Goal: Register for event/course

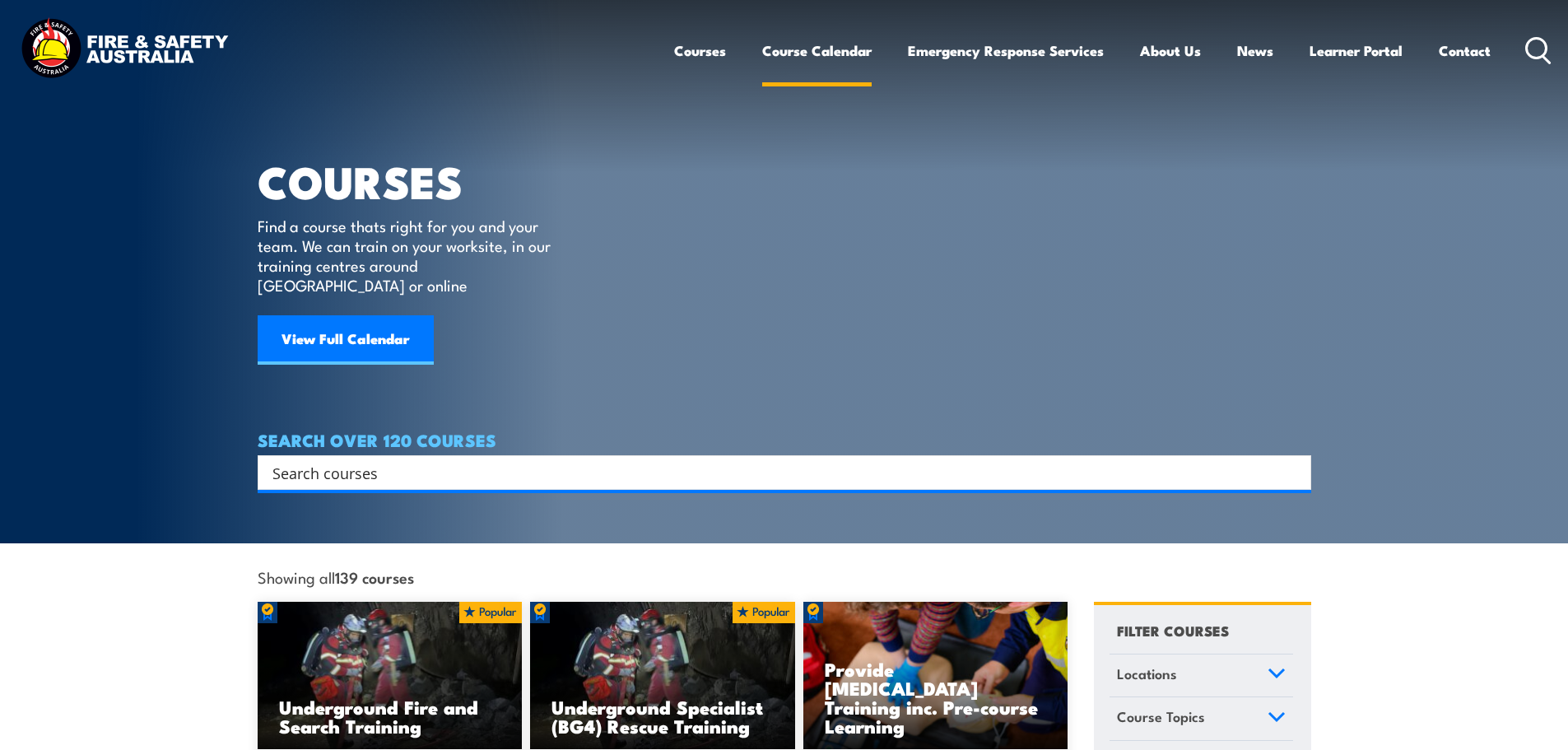
click at [850, 53] on link "Course Calendar" at bounding box center [817, 50] width 110 height 44
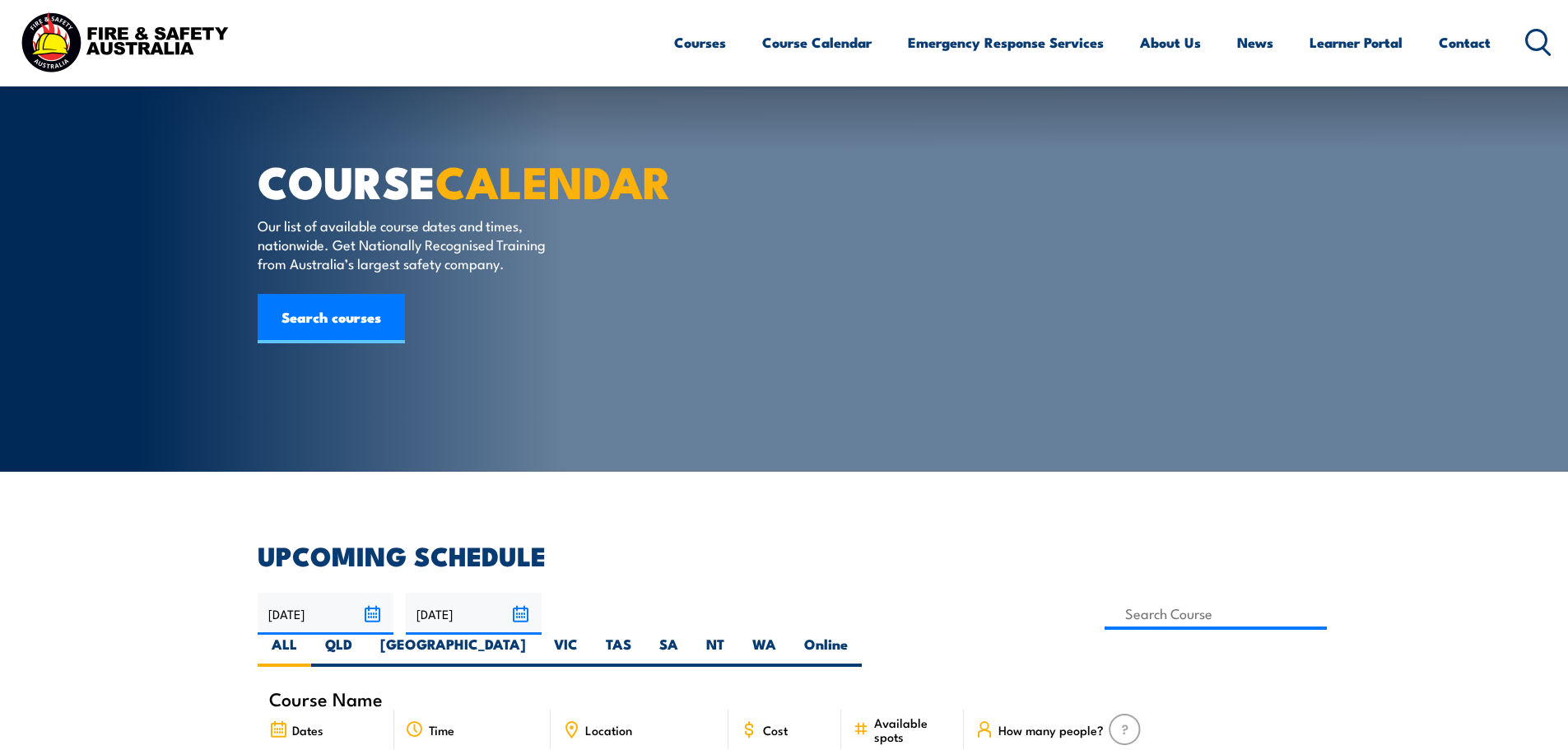
scroll to position [82, 0]
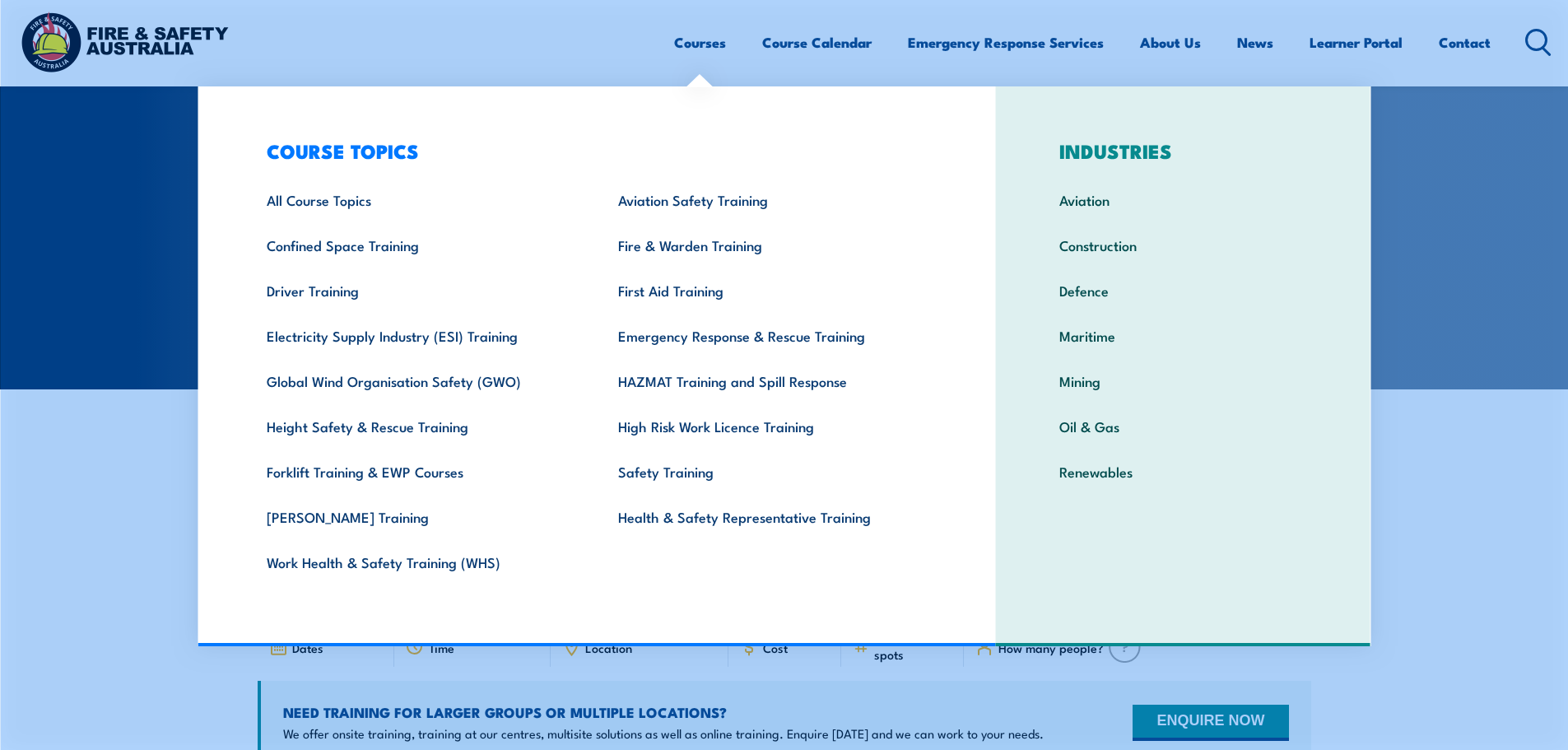
click at [703, 47] on link "Courses" at bounding box center [701, 42] width 52 height 44
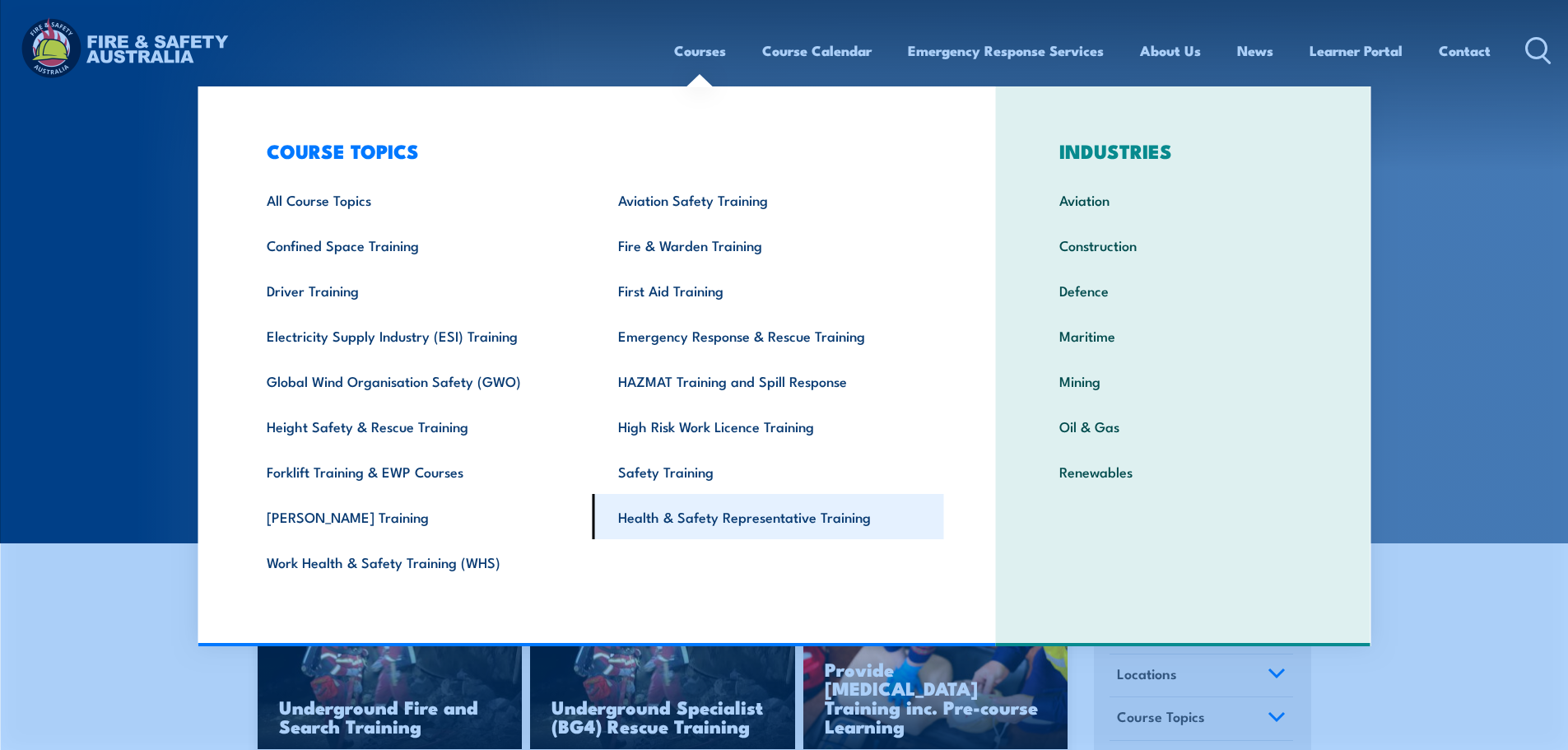
click at [689, 512] on link "Health & Safety Representative Training" at bounding box center [769, 516] width 352 height 46
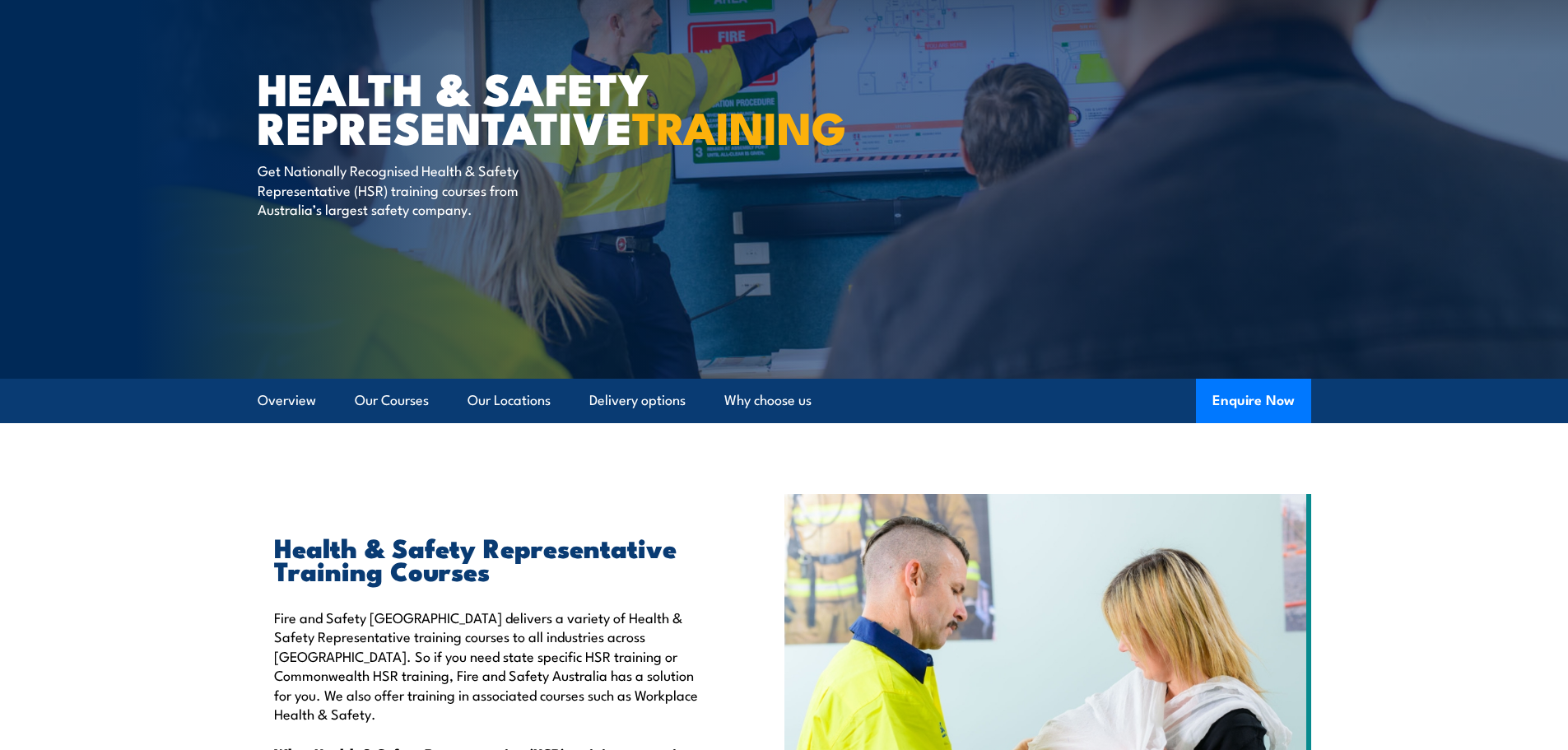
scroll to position [494, 0]
